Goal: Information Seeking & Learning: Learn about a topic

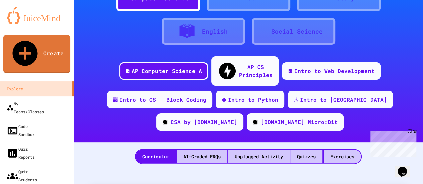
scroll to position [44, 0]
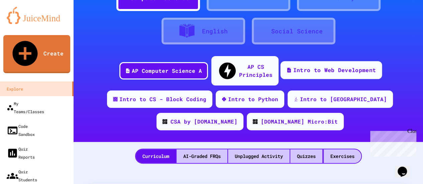
click at [302, 66] on div "Intro to Web Development" at bounding box center [334, 70] width 83 height 8
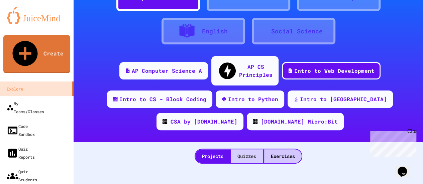
click at [244, 149] on div "Quizzes" at bounding box center [247, 156] width 32 height 14
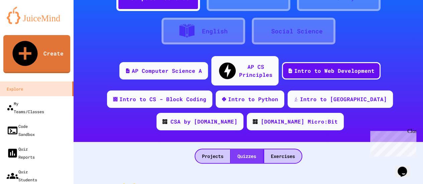
scroll to position [84, 0]
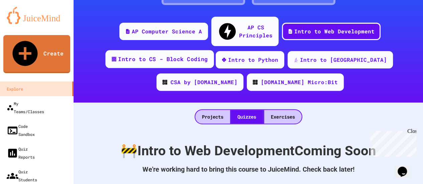
click at [152, 55] on div "Intro to CS - Block Coding" at bounding box center [163, 59] width 90 height 8
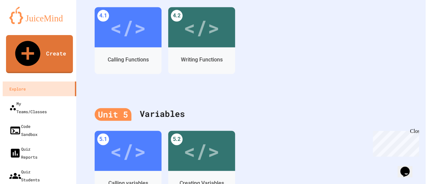
scroll to position [782, 0]
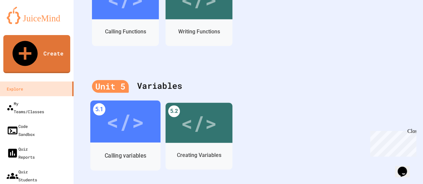
click at [123, 129] on div "</>" at bounding box center [125, 122] width 70 height 42
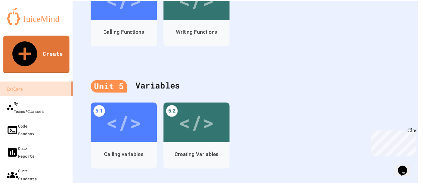
scroll to position [13, 0]
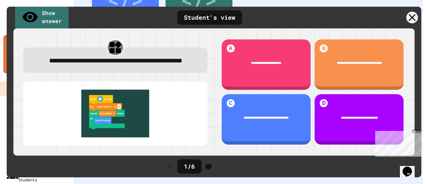
click at [108, 116] on img at bounding box center [115, 114] width 171 height 48
click at [412, 14] on icon at bounding box center [412, 18] width 14 height 14
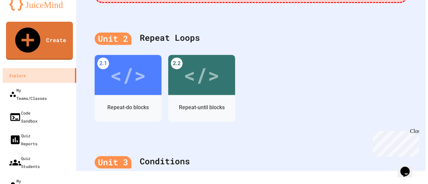
scroll to position [526, 0]
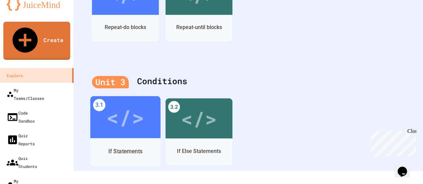
click at [136, 110] on div "</>" at bounding box center [125, 117] width 38 height 32
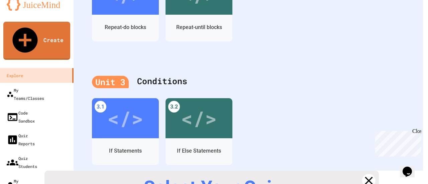
click at [365, 176] on icon at bounding box center [368, 180] width 9 height 9
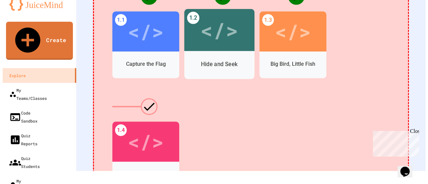
scroll to position [241, 0]
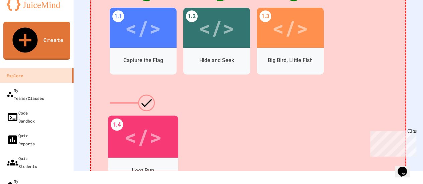
click at [131, 130] on div "</>" at bounding box center [143, 137] width 38 height 32
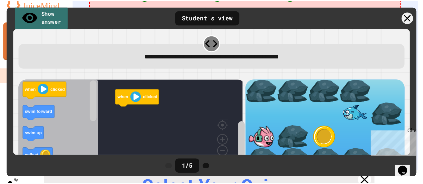
scroll to position [23, 0]
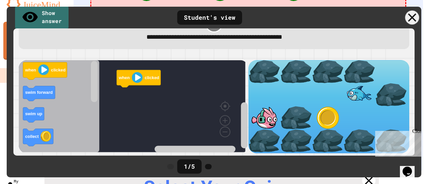
click at [408, 18] on div at bounding box center [412, 18] width 14 height 14
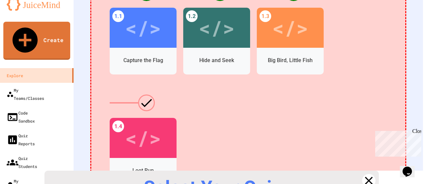
click at [365, 173] on link at bounding box center [369, 181] width 16 height 16
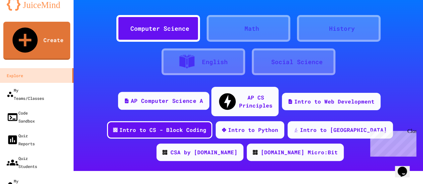
click at [144, 98] on div "AP Computer Science A" at bounding box center [167, 101] width 72 height 8
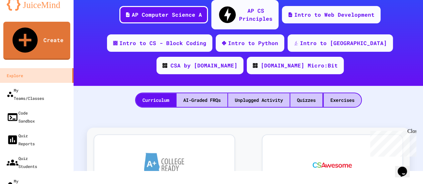
scroll to position [87, 0]
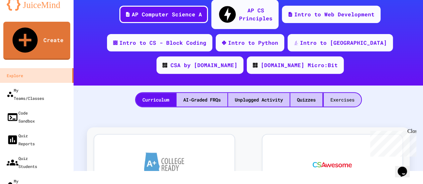
click at [331, 93] on div "Exercises" at bounding box center [341, 100] width 37 height 14
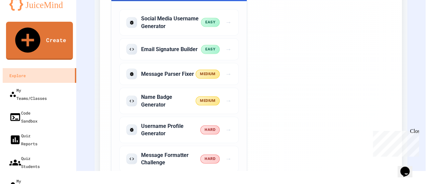
scroll to position [1894, 0]
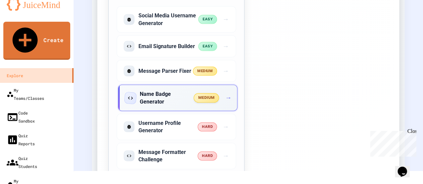
click at [196, 103] on span "medium" at bounding box center [205, 97] width 25 height 9
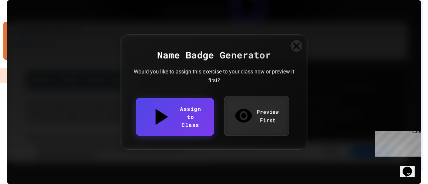
click at [238, 116] on icon at bounding box center [243, 116] width 17 height 14
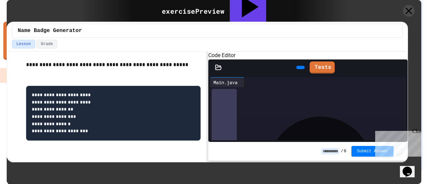
scroll to position [190, 0]
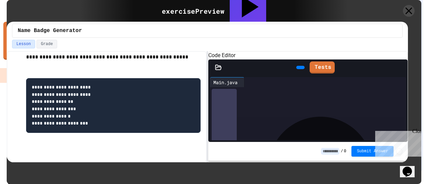
click at [418, 130] on div "Close" at bounding box center [416, 132] width 8 height 8
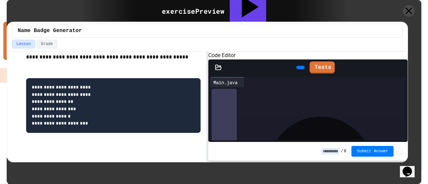
scroll to position [96, 85]
click at [45, 42] on button "Grade" at bounding box center [46, 44] width 21 height 9
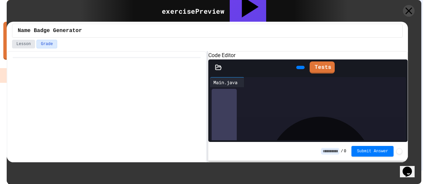
click at [23, 46] on button "Lesson" at bounding box center [23, 44] width 23 height 9
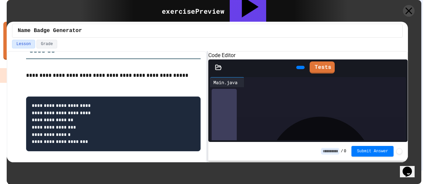
scroll to position [190, 0]
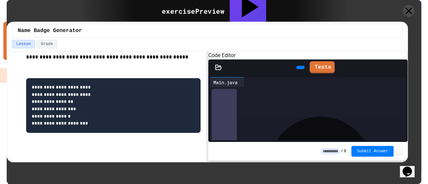
click at [299, 67] on icon at bounding box center [299, 67] width 0 height 0
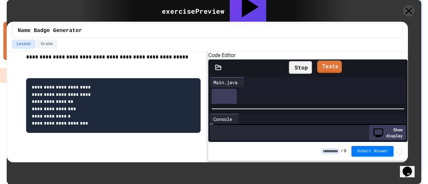
click at [331, 73] on link "Tests" at bounding box center [329, 66] width 25 height 13
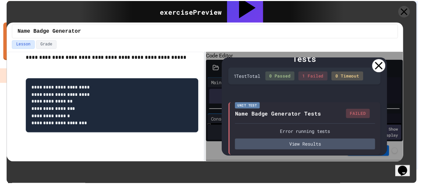
scroll to position [11, 0]
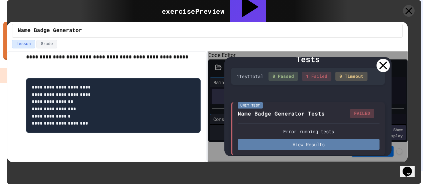
click at [307, 143] on button "View Results" at bounding box center [309, 144] width 142 height 11
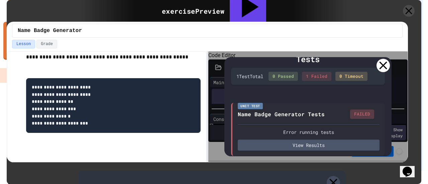
click at [332, 176] on icon at bounding box center [332, 182] width 13 height 13
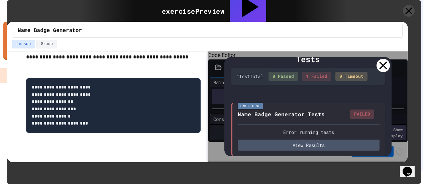
click at [382, 62] on icon at bounding box center [382, 65] width 13 height 13
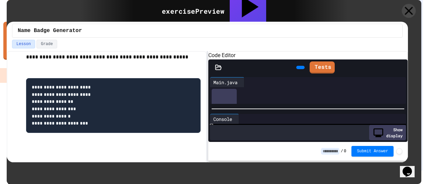
click at [407, 11] on icon at bounding box center [409, 11] width 14 height 14
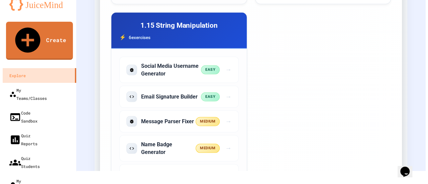
scroll to position [1846, 0]
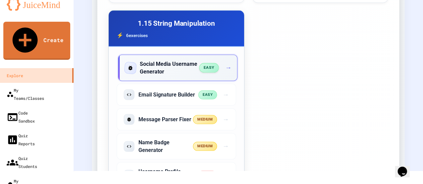
click at [210, 73] on span "easy" at bounding box center [209, 67] width 20 height 9
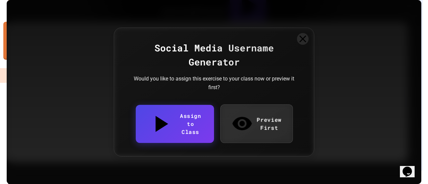
click at [253, 122] on link "Preview First" at bounding box center [256, 124] width 72 height 38
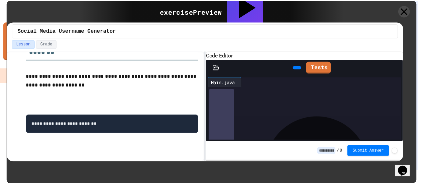
scroll to position [125, 0]
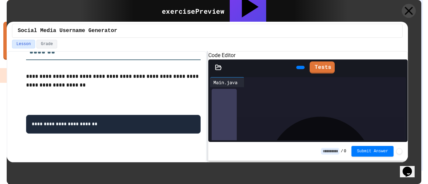
click at [409, 10] on icon at bounding box center [409, 11] width 14 height 14
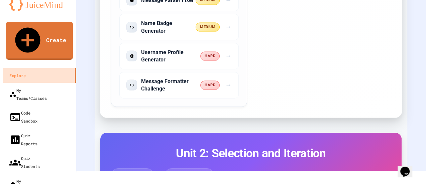
scroll to position [1966, 0]
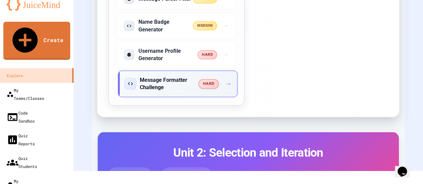
click at [177, 92] on h5 "Message Formatter Challenge" at bounding box center [169, 84] width 59 height 15
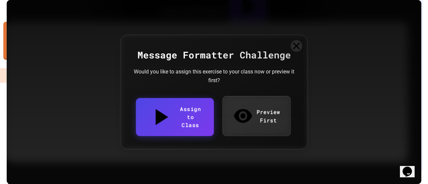
click at [254, 118] on link "Preview First" at bounding box center [256, 116] width 68 height 40
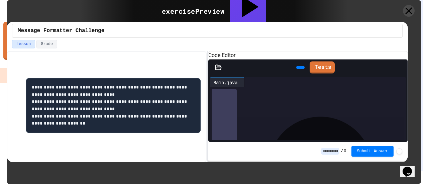
scroll to position [331, 0]
click at [180, 11] on div "exercise Preview" at bounding box center [193, 11] width 63 height 10
click at [246, 10] on div "Assign to Class" at bounding box center [247, 10] width 37 height 45
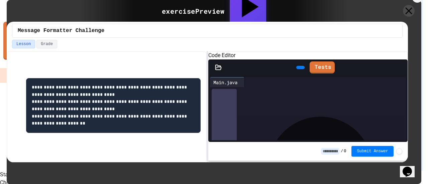
scroll to position [0, 0]
click at [254, 105] on body "We are updating our servers at 9:30PM EST [DATE]. [PERSON_NAME] should continue…" at bounding box center [214, 79] width 428 height 184
type input "**********"
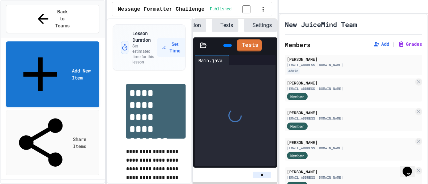
scroll to position [0, 83]
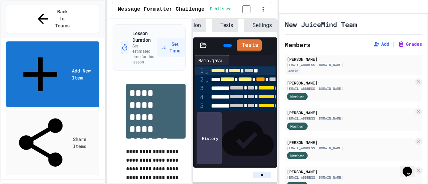
click at [255, 28] on button "Settings" at bounding box center [260, 25] width 33 height 13
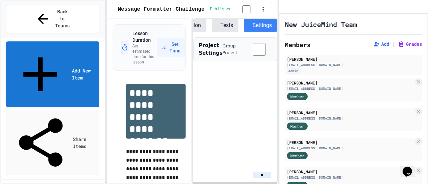
click at [255, 28] on button "Settings" at bounding box center [260, 25] width 33 height 13
click at [217, 25] on icon at bounding box center [217, 25] width 0 height 0
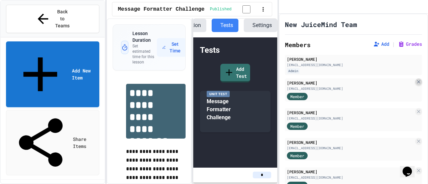
click at [417, 83] on icon at bounding box center [418, 81] width 3 height 3
click at [416, 85] on icon at bounding box center [418, 81] width 5 height 5
click at [417, 83] on icon at bounding box center [418, 81] width 3 height 3
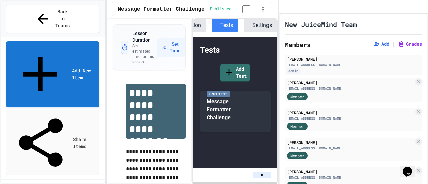
click at [416, 85] on icon at bounding box center [418, 81] width 5 height 5
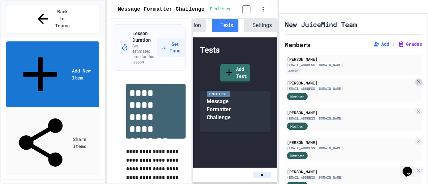
click at [416, 85] on icon at bounding box center [418, 81] width 5 height 5
click at [417, 83] on icon at bounding box center [418, 81] width 3 height 3
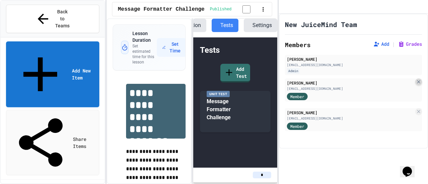
click at [416, 85] on icon at bounding box center [418, 81] width 5 height 5
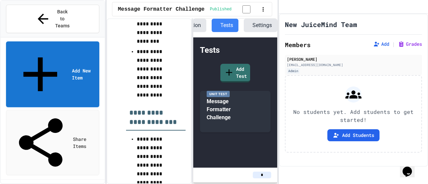
scroll to position [430, 0]
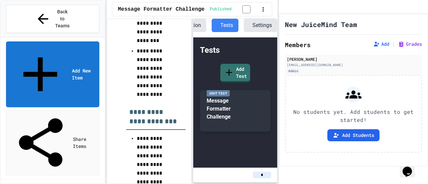
click at [222, 110] on div "Message Formatter Challenge" at bounding box center [229, 109] width 45 height 24
click at [362, 24] on button "Assignment Settings" at bounding box center [362, 24] width 0 height 0
click at [243, 75] on link "Add Test" at bounding box center [234, 73] width 29 height 20
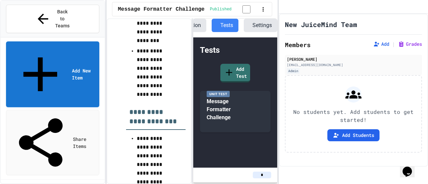
click at [218, 27] on button "Tests" at bounding box center [225, 25] width 27 height 13
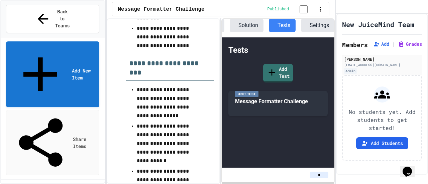
scroll to position [0, 54]
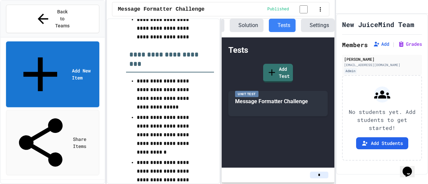
click at [337, 21] on div "**********" at bounding box center [214, 92] width 428 height 184
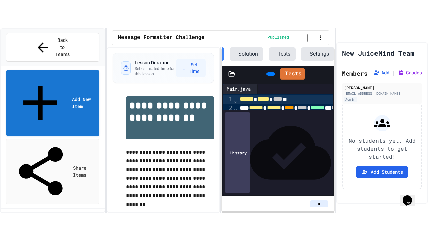
scroll to position [0, 54]
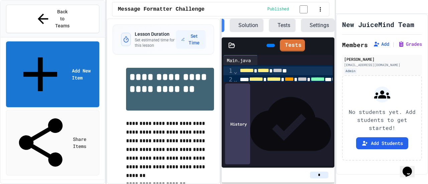
click at [231, 25] on button "Solution" at bounding box center [247, 25] width 34 height 13
click at [327, 45] on icon at bounding box center [327, 45] width 0 height 0
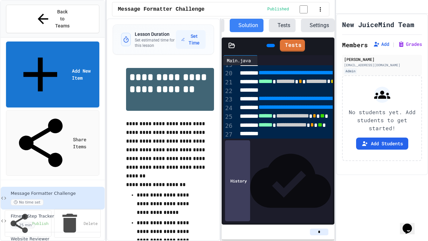
scroll to position [166, 0]
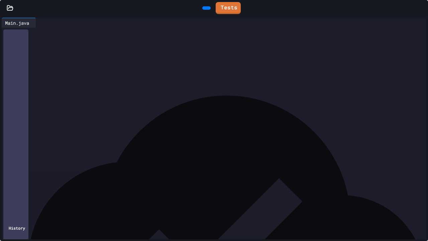
click at [238, 91] on div at bounding box center [214, 92] width 396 height 8
click at [238, 91] on div at bounding box center [214, 91] width 396 height 8
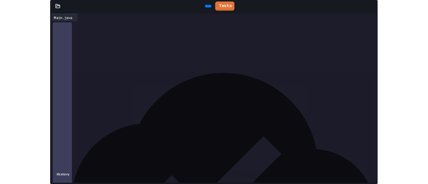
scroll to position [77, 0]
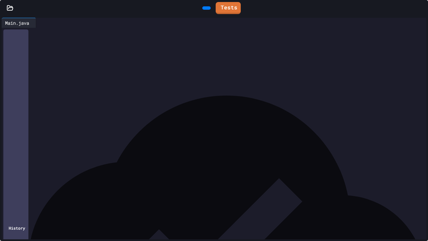
click at [158, 121] on span "**********" at bounding box center [119, 120] width 164 height 6
copy div "**********"
click at [422, 9] on icon at bounding box center [425, 12] width 7 height 7
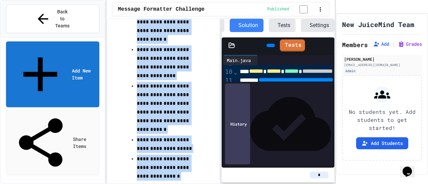
scroll to position [527, 0]
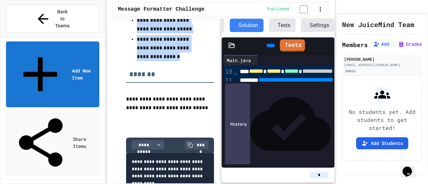
drag, startPoint x: 127, startPoint y: 49, endPoint x: 178, endPoint y: 60, distance: 52.4
copy div "**********"
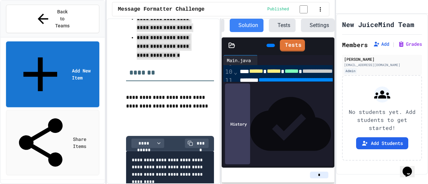
scroll to position [562, 0]
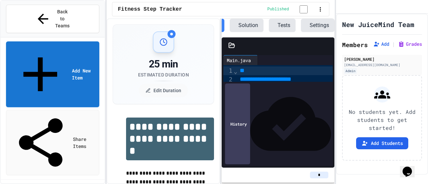
scroll to position [0, 54]
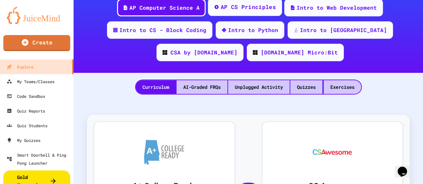
scroll to position [102, 0]
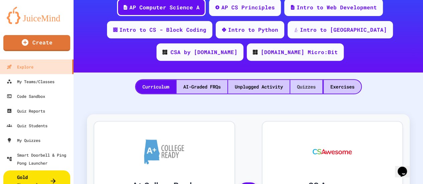
click at [309, 85] on div "Quizzes" at bounding box center [306, 87] width 32 height 14
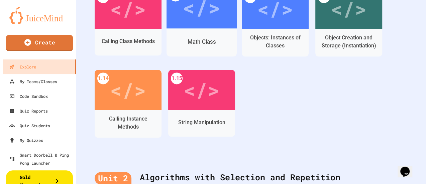
scroll to position [405, 0]
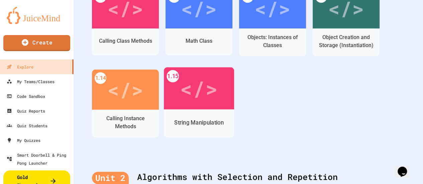
click at [196, 84] on div "</>" at bounding box center [199, 89] width 38 height 32
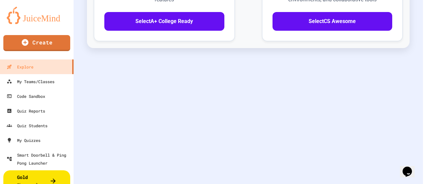
scroll to position [0, 0]
